Goal: Information Seeking & Learning: Learn about a topic

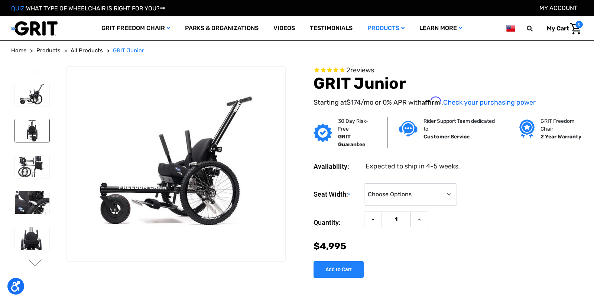
click at [32, 132] on img at bounding box center [32, 130] width 35 height 23
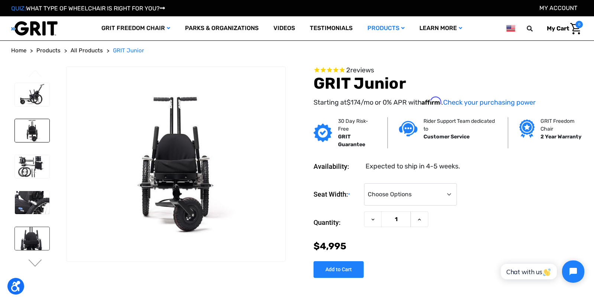
click at [30, 248] on img at bounding box center [32, 238] width 35 height 23
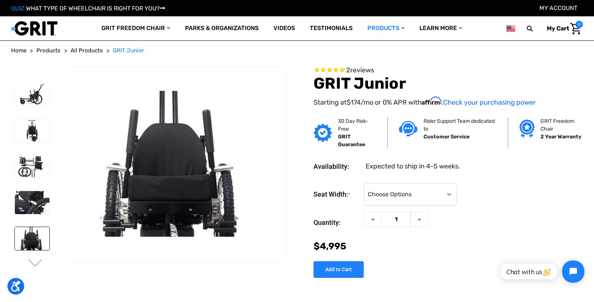
click at [34, 269] on ul "Previous Next" at bounding box center [38, 169] width 55 height 206
click at [34, 260] on button "Next" at bounding box center [35, 264] width 16 height 9
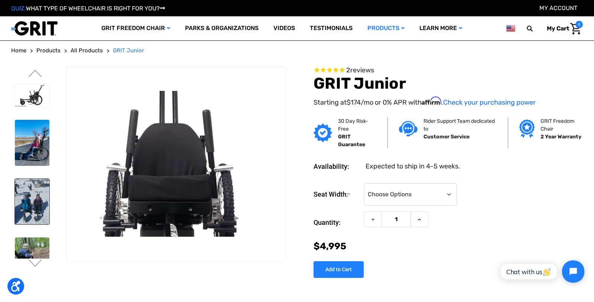
click at [29, 186] on img at bounding box center [32, 202] width 35 height 46
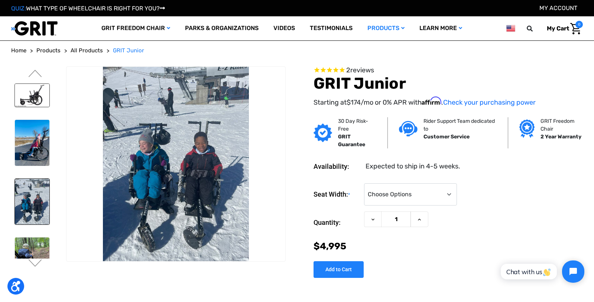
click at [33, 91] on img at bounding box center [32, 95] width 35 height 23
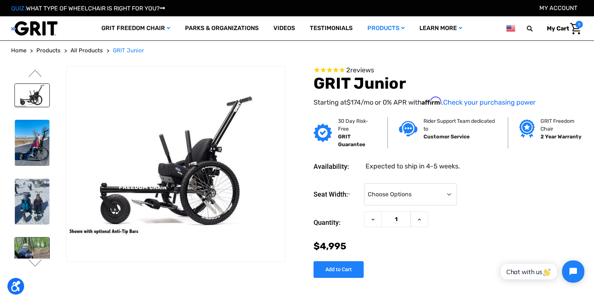
click at [40, 240] on img at bounding box center [32, 261] width 35 height 46
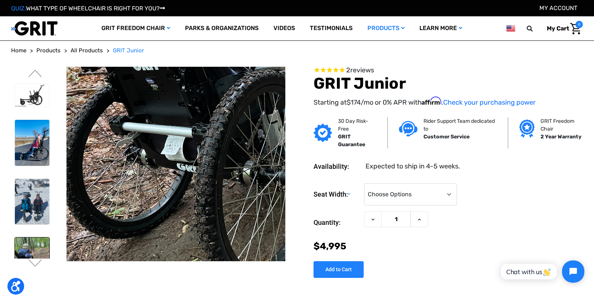
click at [168, 163] on figure at bounding box center [175, 163] width 219 height 195
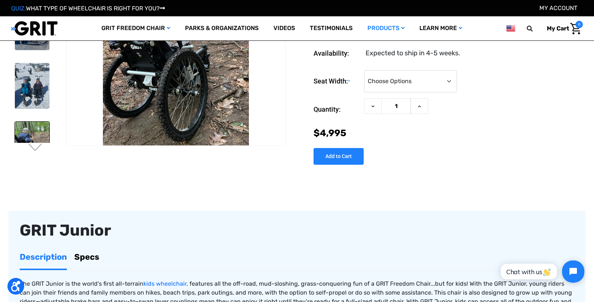
scroll to position [74, 0]
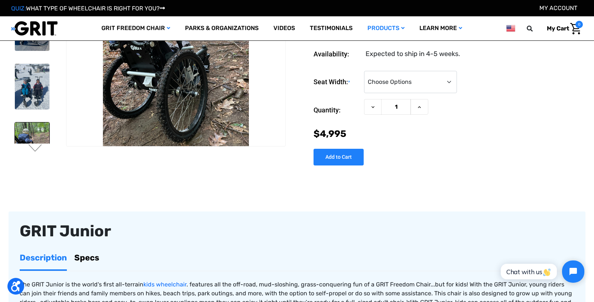
click at [37, 144] on ul "Previous Next" at bounding box center [38, 54] width 55 height 206
click at [38, 148] on button "Next" at bounding box center [35, 148] width 16 height 9
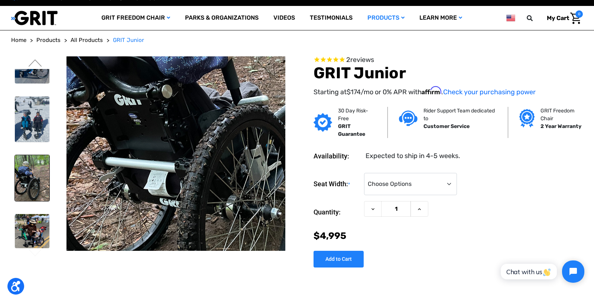
scroll to position [0, 0]
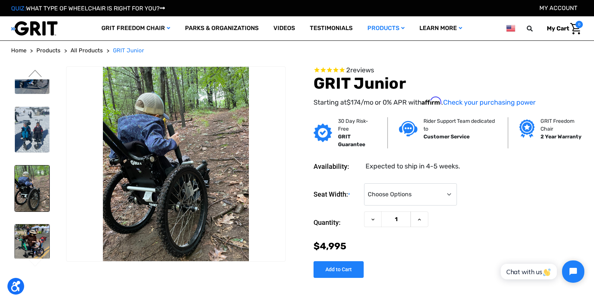
click at [27, 236] on img at bounding box center [32, 242] width 35 height 34
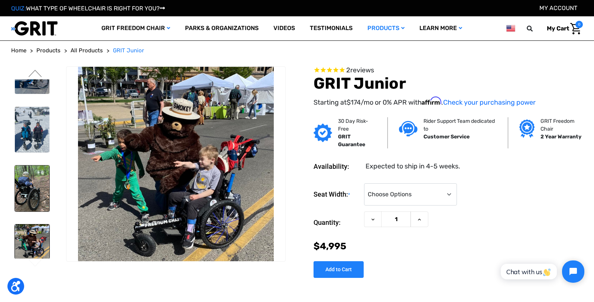
click at [33, 208] on img at bounding box center [32, 189] width 35 height 46
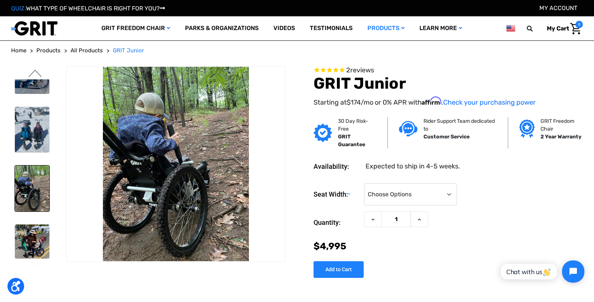
click at [35, 70] on button "Previous" at bounding box center [35, 74] width 16 height 9
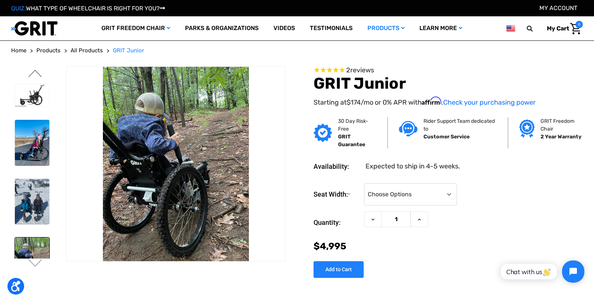
click at [35, 70] on button "Previous" at bounding box center [35, 74] width 16 height 9
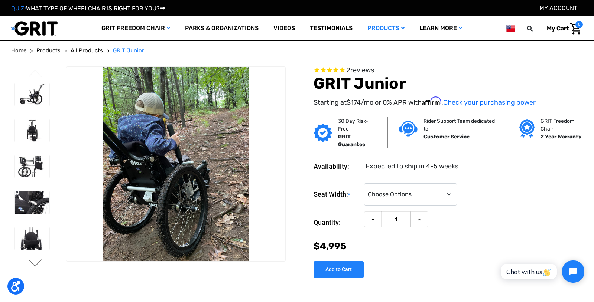
click at [30, 261] on button "Next" at bounding box center [35, 264] width 16 height 9
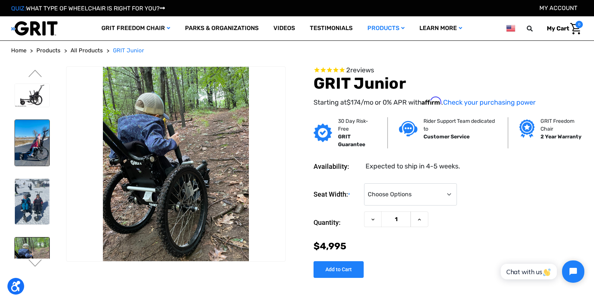
click at [41, 146] on img at bounding box center [32, 143] width 35 height 46
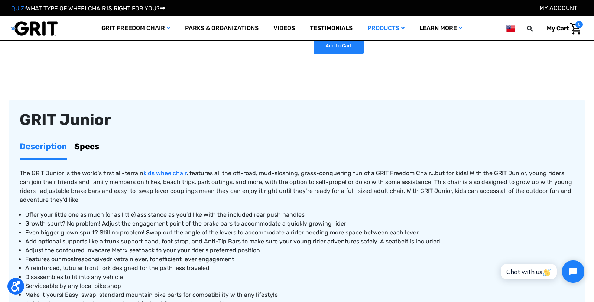
scroll to position [37, 0]
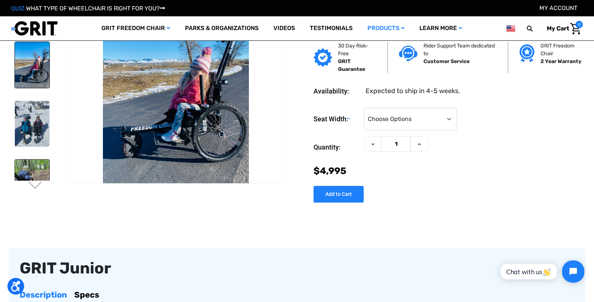
click at [28, 173] on img at bounding box center [32, 183] width 35 height 46
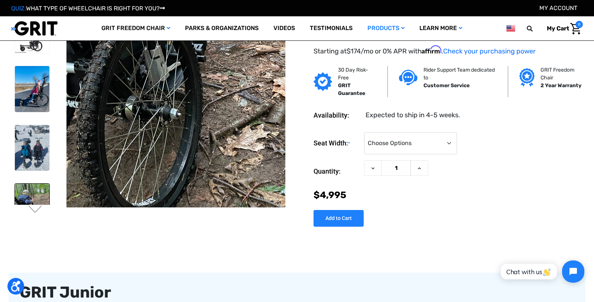
scroll to position [0, 0]
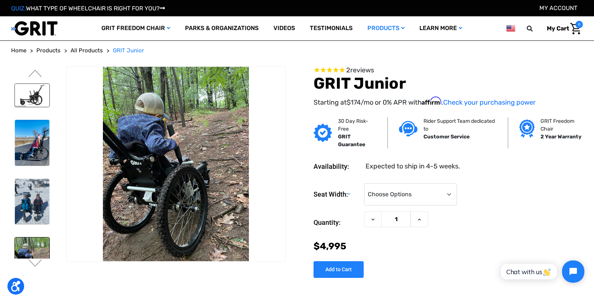
click at [33, 92] on img at bounding box center [32, 95] width 35 height 23
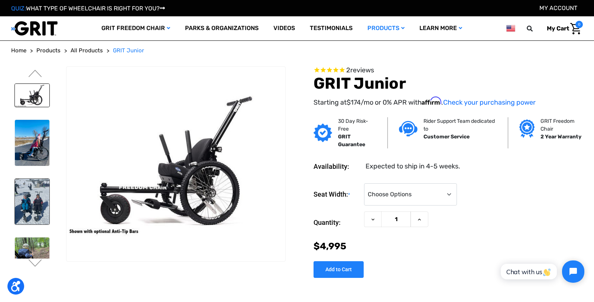
click at [47, 196] on img at bounding box center [32, 202] width 35 height 46
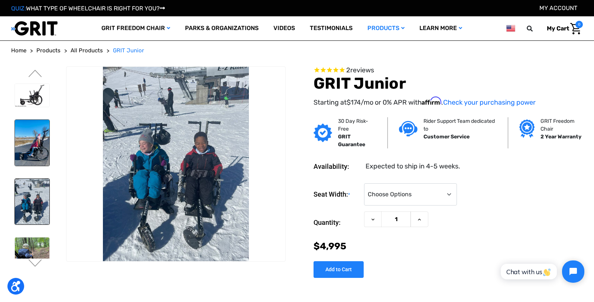
click at [46, 139] on img at bounding box center [32, 143] width 35 height 46
